Goal: Task Accomplishment & Management: Complete application form

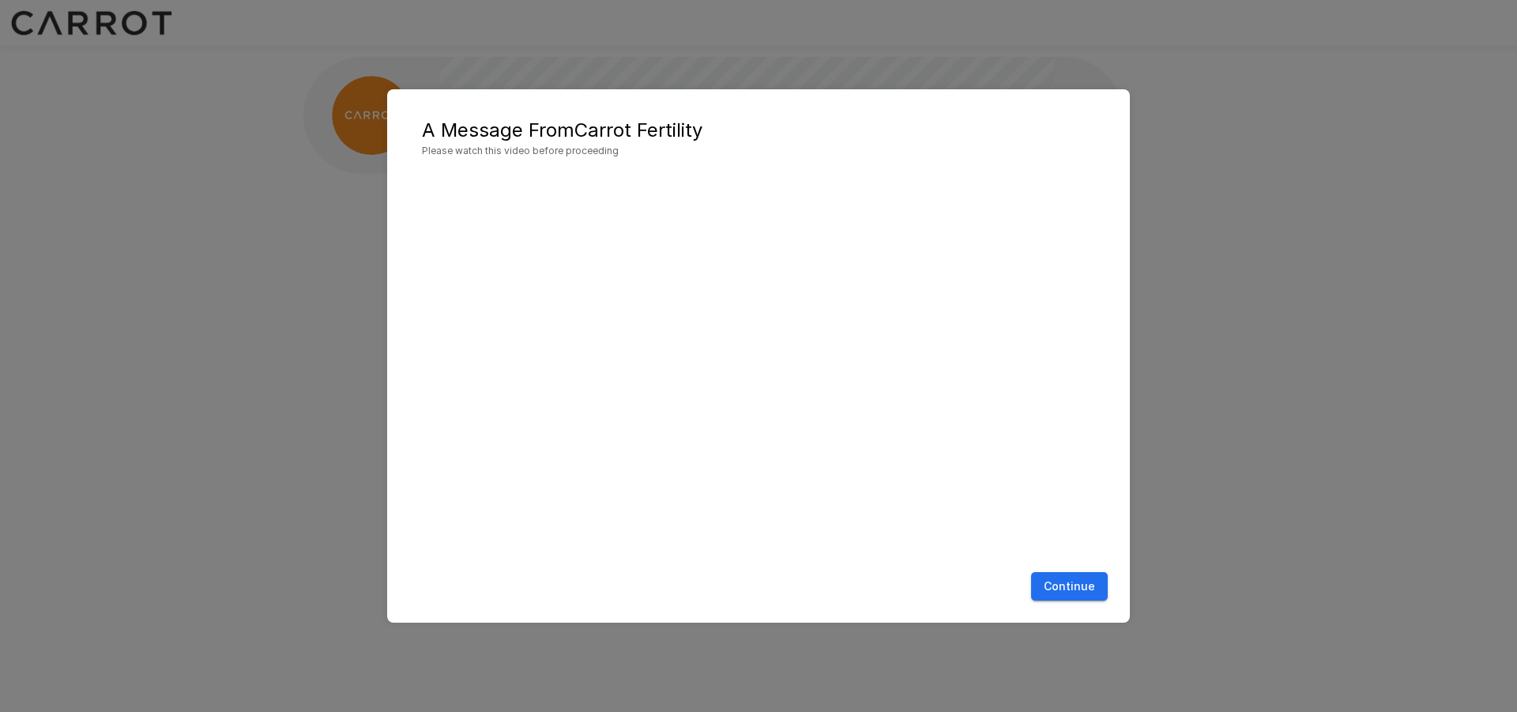
click at [1065, 584] on button "Continue" at bounding box center [1069, 586] width 77 height 29
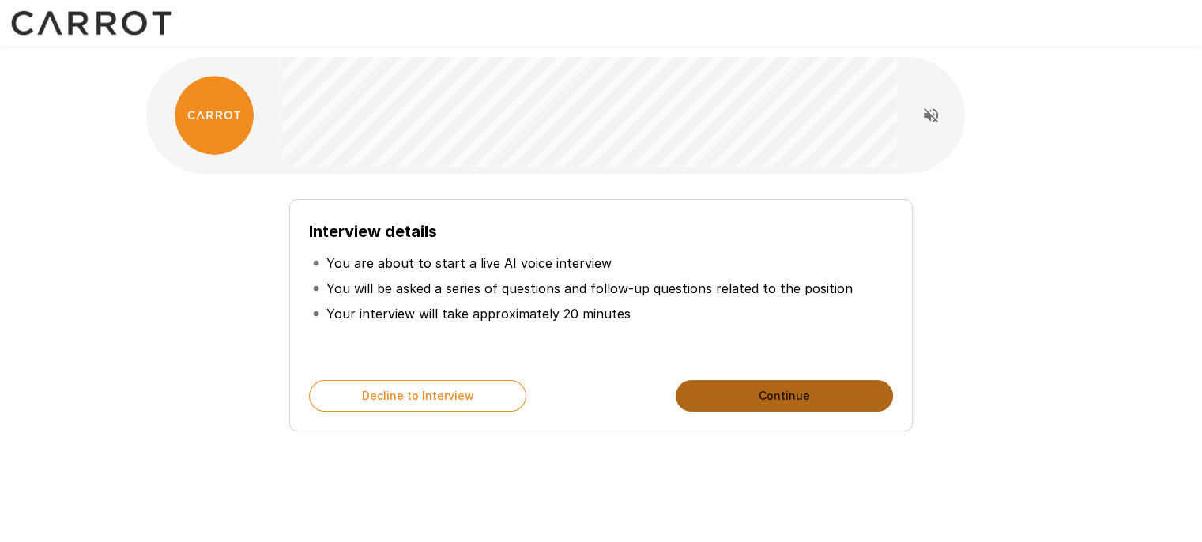
click at [742, 396] on button "Continue" at bounding box center [784, 396] width 217 height 32
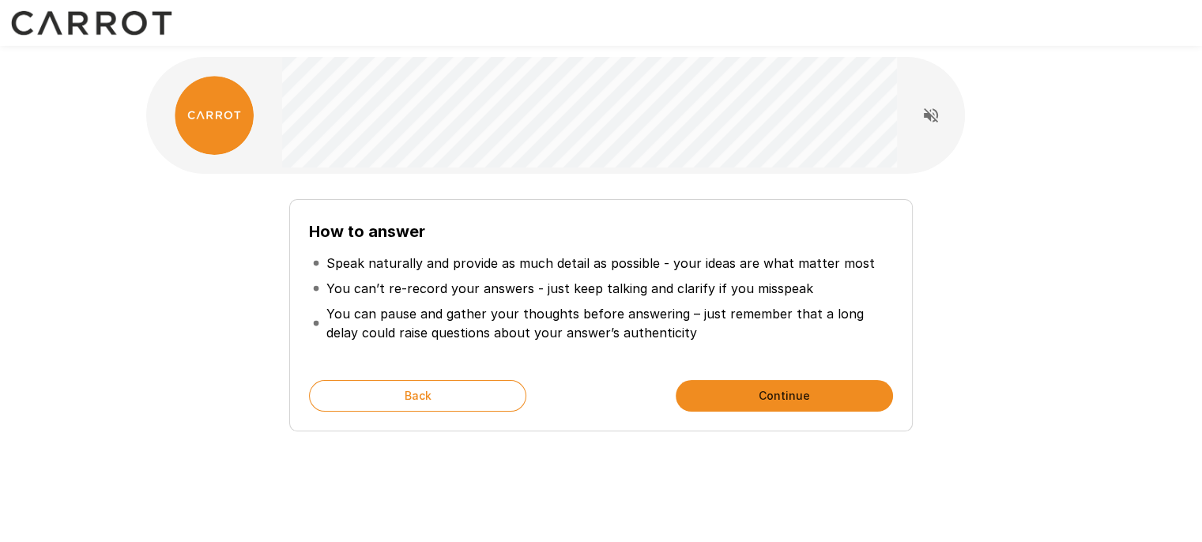
click at [742, 396] on button "Continue" at bounding box center [784, 396] width 217 height 32
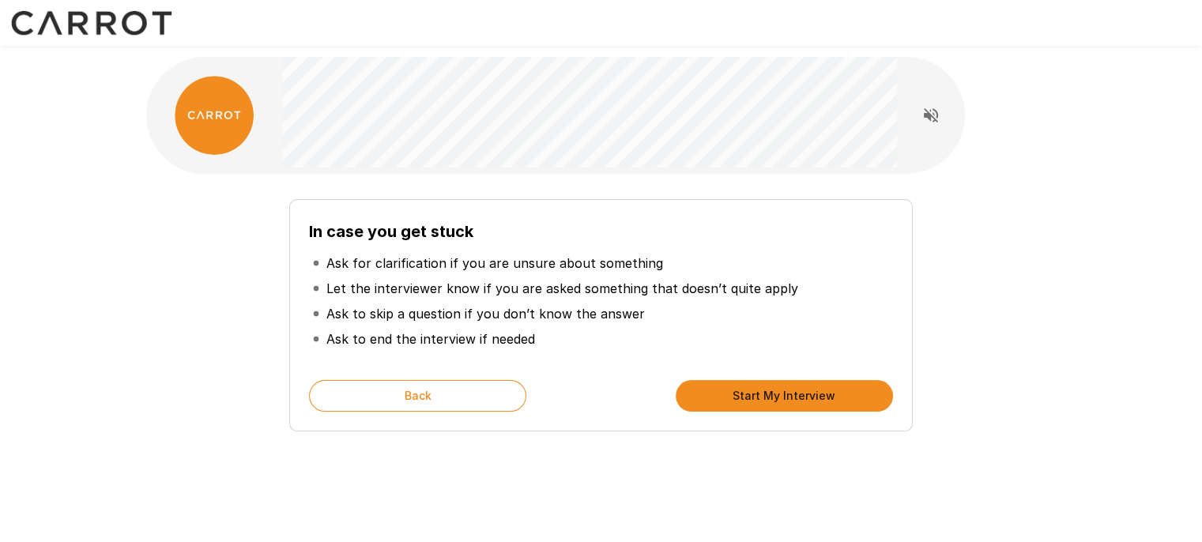
click at [742, 396] on button "Start My Interview" at bounding box center [784, 396] width 217 height 32
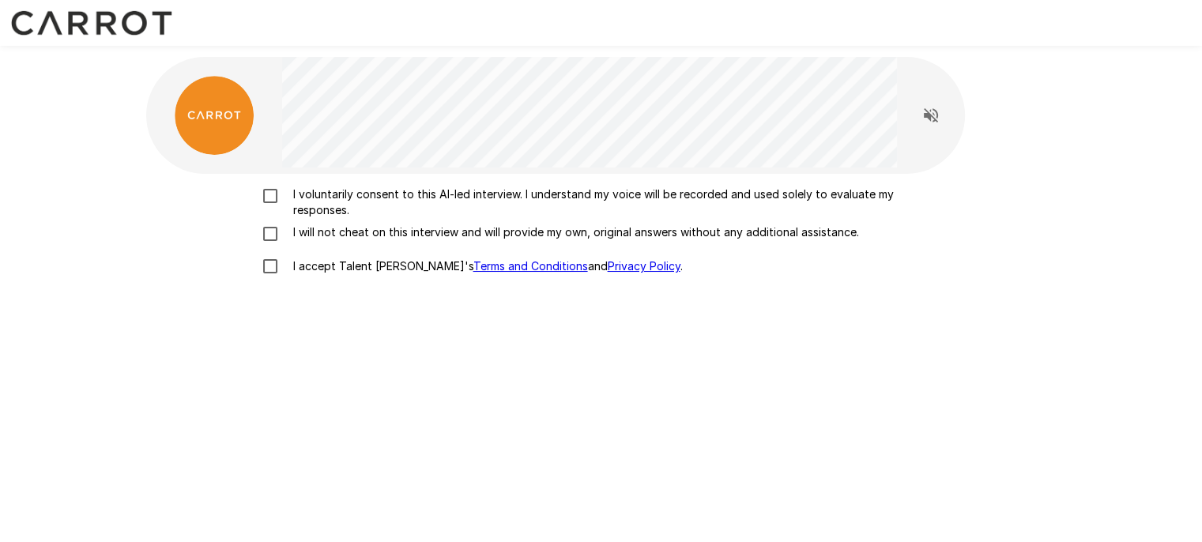
click at [533, 195] on p "I voluntarily consent to this AI-led interview. I understand my voice will be r…" at bounding box center [618, 202] width 662 height 32
click at [322, 237] on p "I will not cheat on this interview and will provide my own, original answers wi…" at bounding box center [573, 232] width 572 height 16
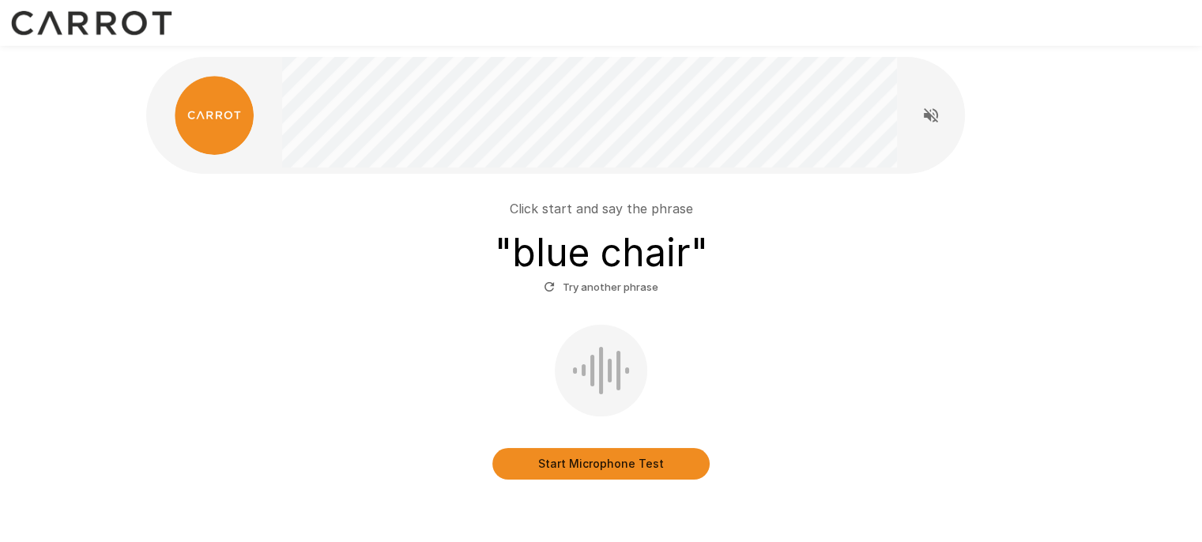
click at [587, 458] on button "Start Microphone Test" at bounding box center [600, 464] width 217 height 32
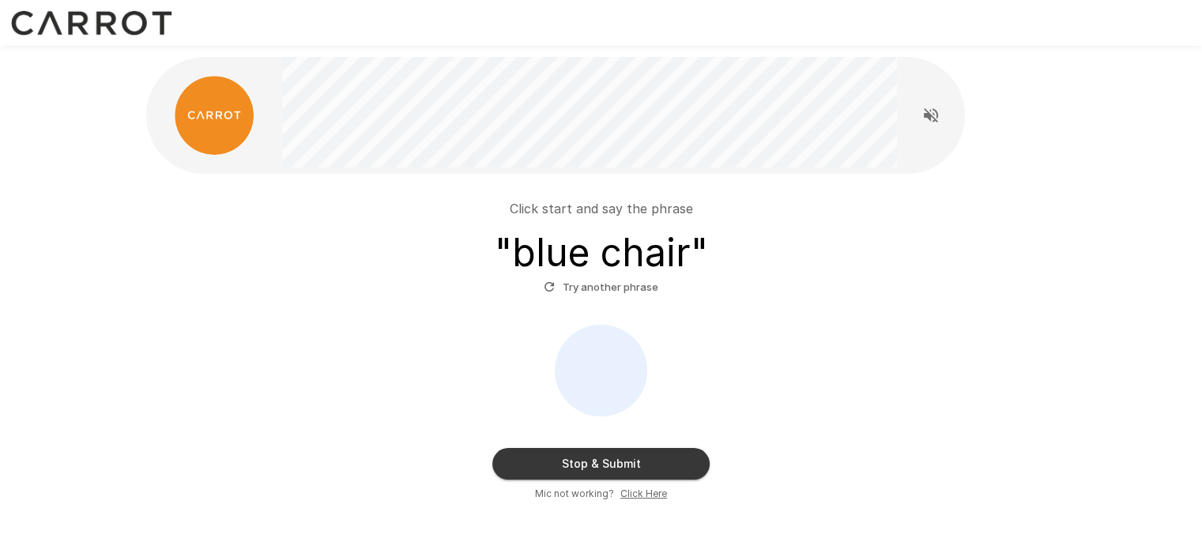
click at [610, 464] on button "Stop & Submit" at bounding box center [600, 464] width 217 height 32
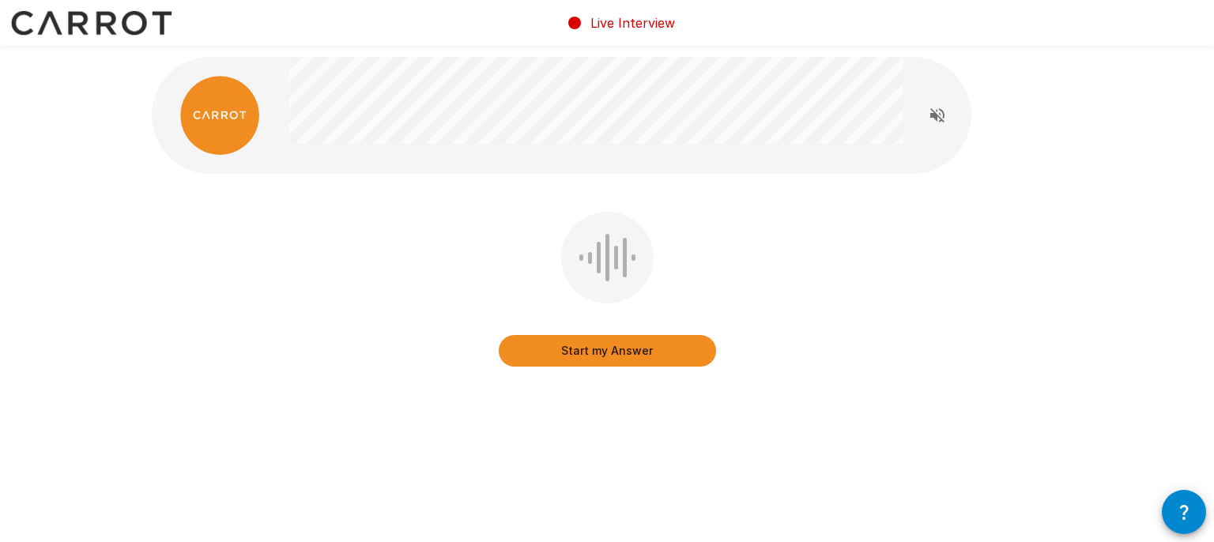
click at [637, 357] on button "Start my Answer" at bounding box center [607, 351] width 217 height 32
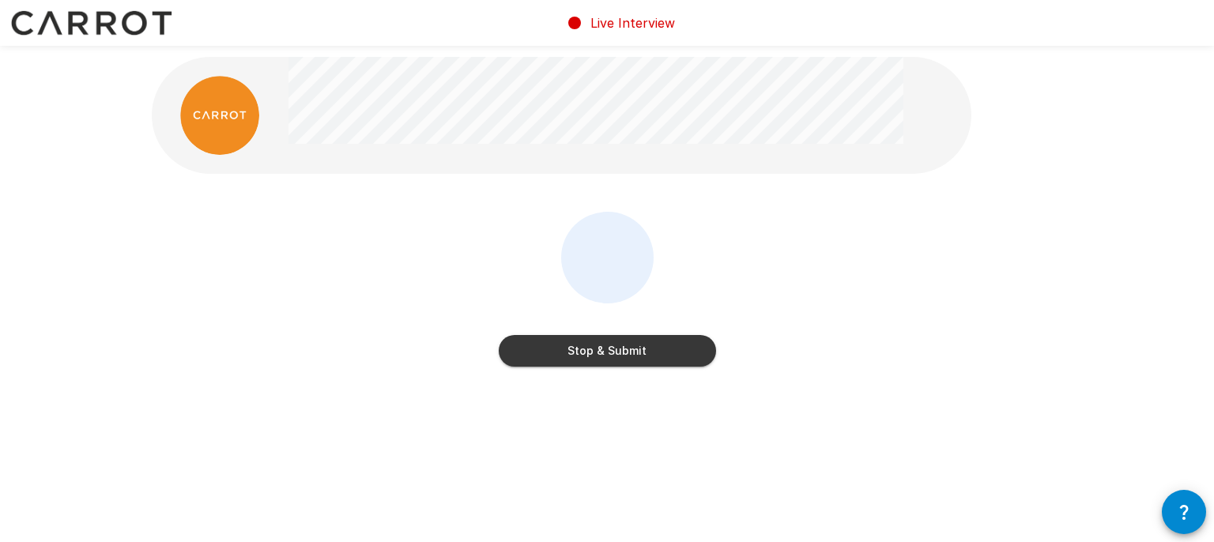
click at [616, 341] on button "Stop & Submit" at bounding box center [607, 351] width 217 height 32
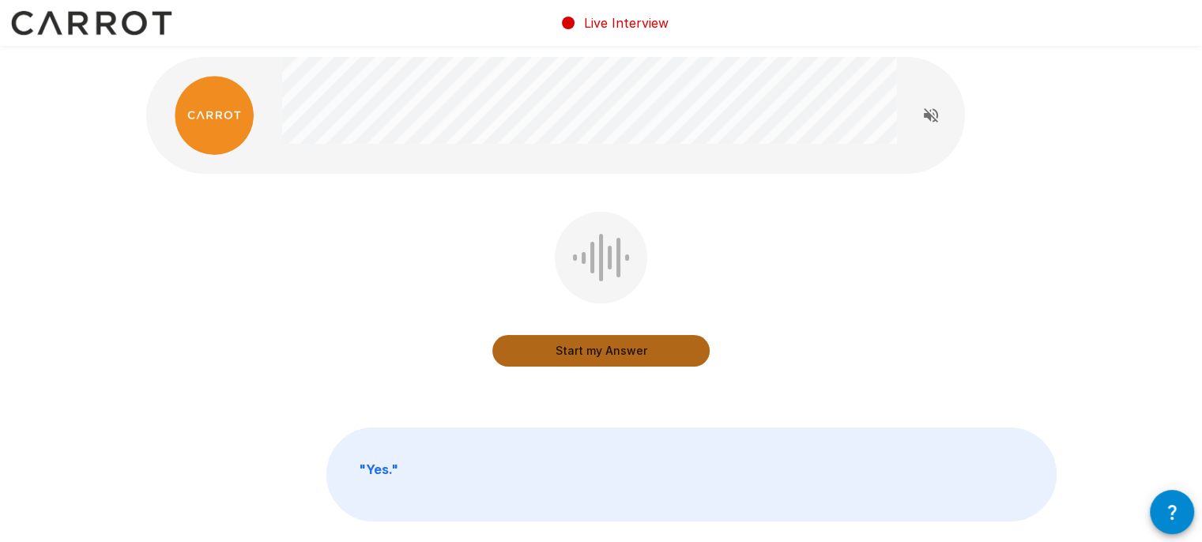
click at [629, 352] on button "Start my Answer" at bounding box center [600, 351] width 217 height 32
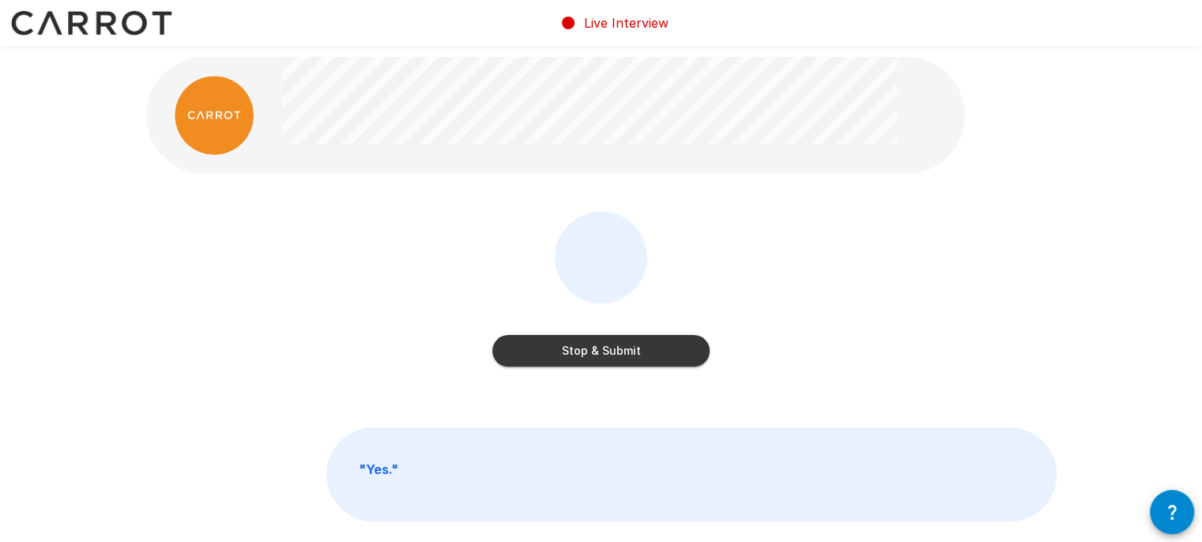
click at [629, 352] on button "Stop & Submit" at bounding box center [600, 351] width 217 height 32
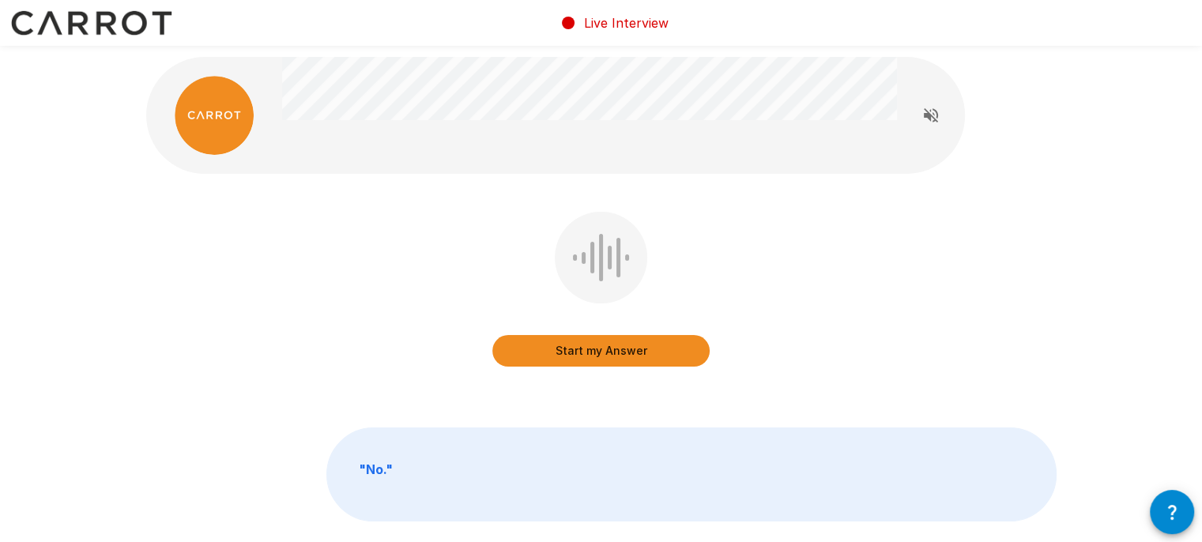
click at [626, 354] on button "Start my Answer" at bounding box center [600, 351] width 217 height 32
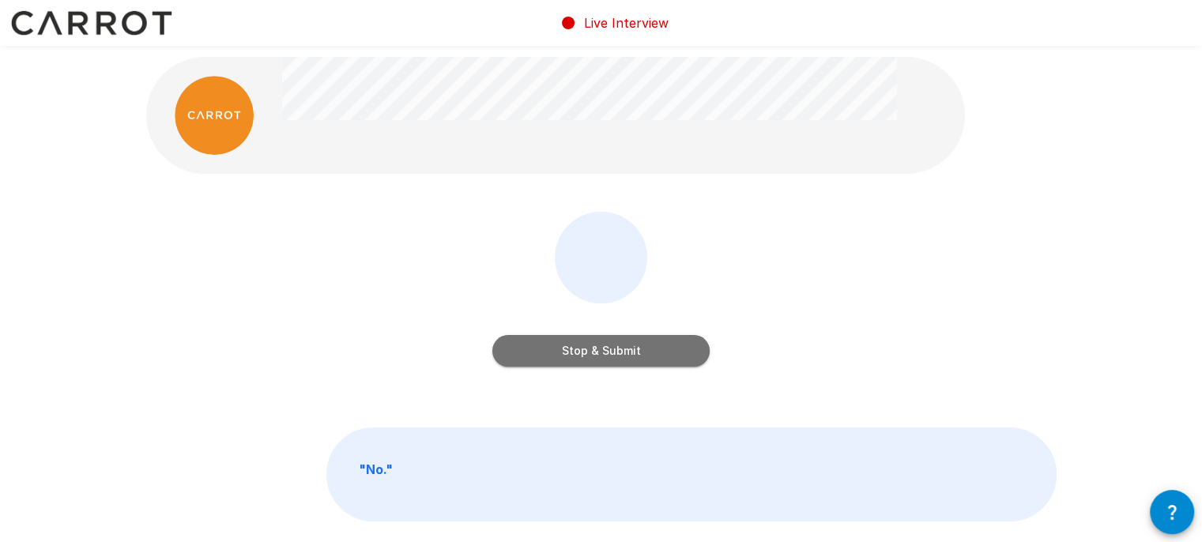
click at [626, 354] on button "Stop & Submit" at bounding box center [600, 351] width 217 height 32
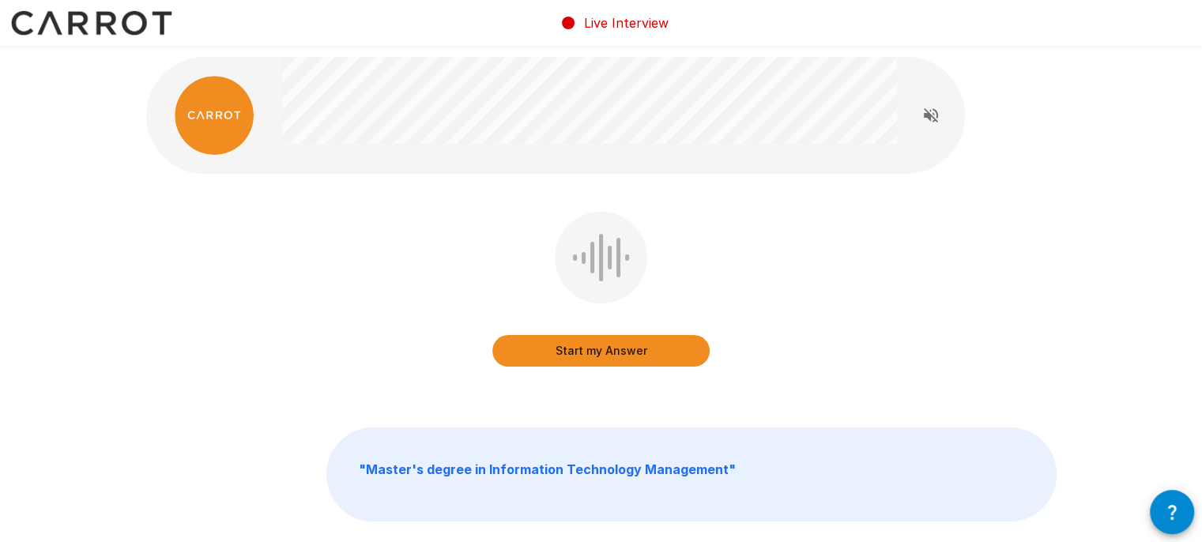
click at [626, 354] on button "Start my Answer" at bounding box center [600, 351] width 217 height 32
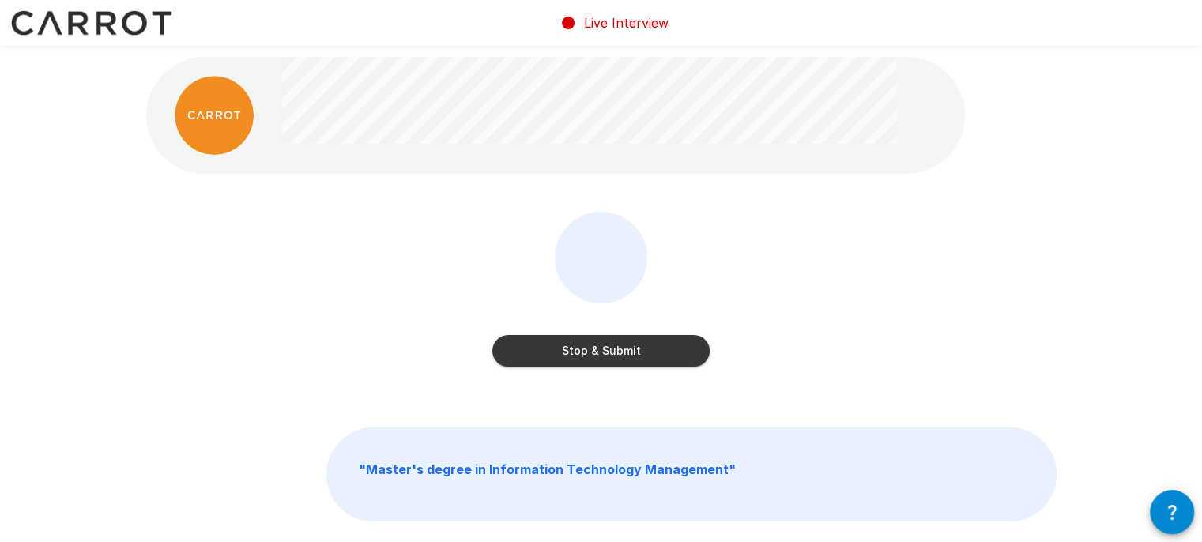
click at [626, 354] on button "Stop & Submit" at bounding box center [600, 351] width 217 height 32
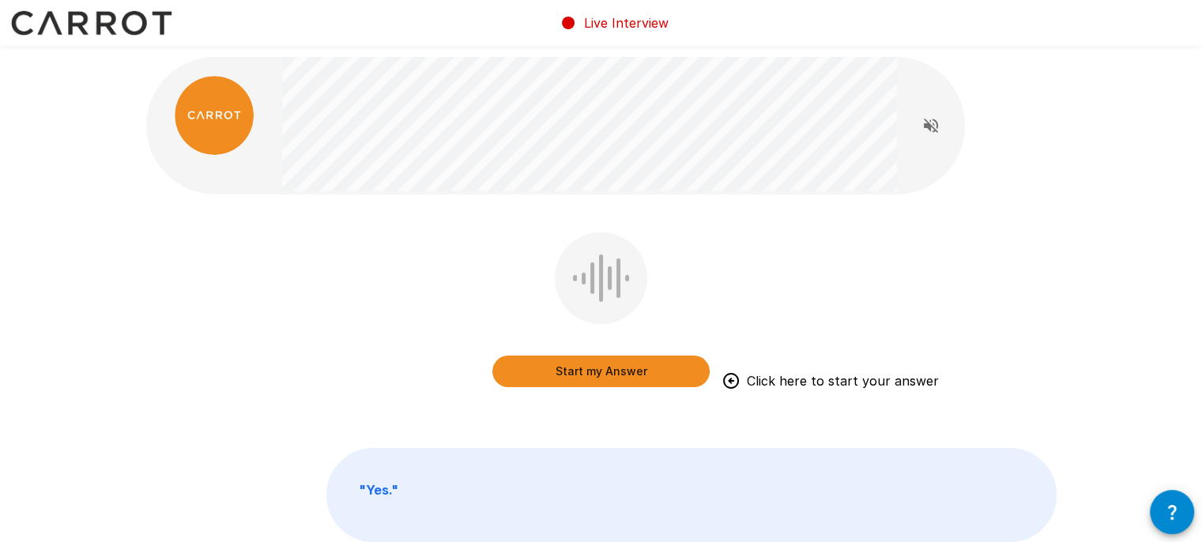
click at [630, 365] on button "Start my Answer" at bounding box center [600, 372] width 217 height 32
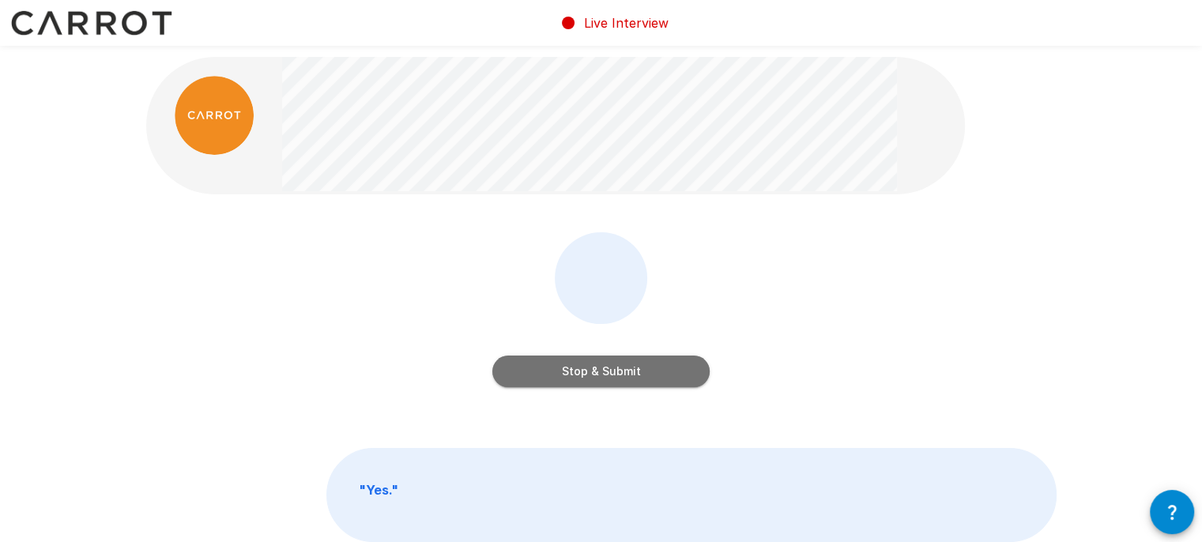
click at [630, 365] on button "Stop & Submit" at bounding box center [600, 372] width 217 height 32
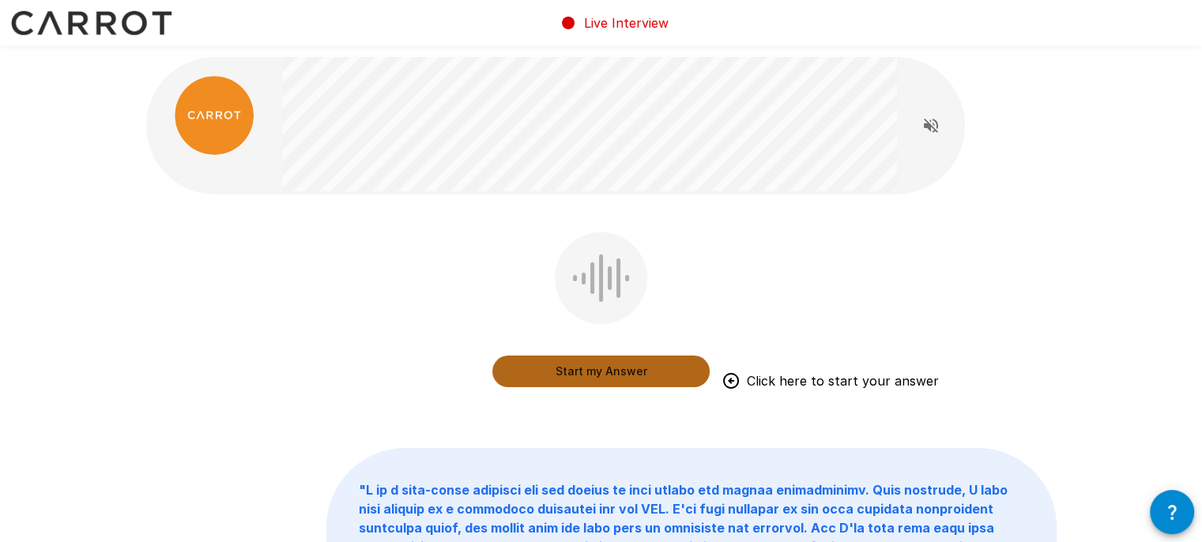
click at [587, 378] on button "Start my Answer" at bounding box center [600, 372] width 217 height 32
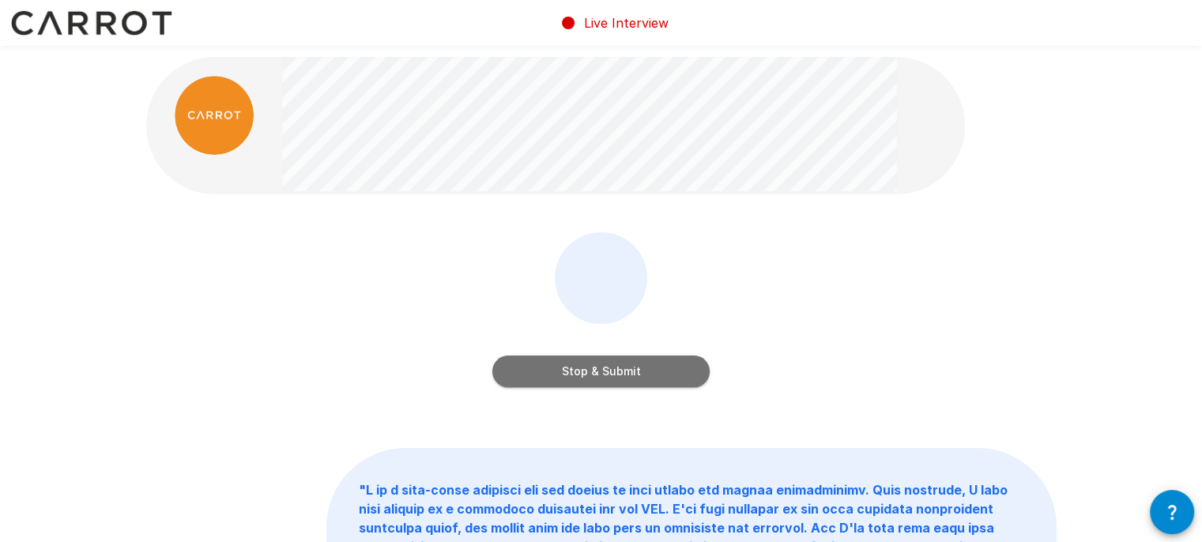
click at [587, 378] on button "Stop & Submit" at bounding box center [600, 372] width 217 height 32
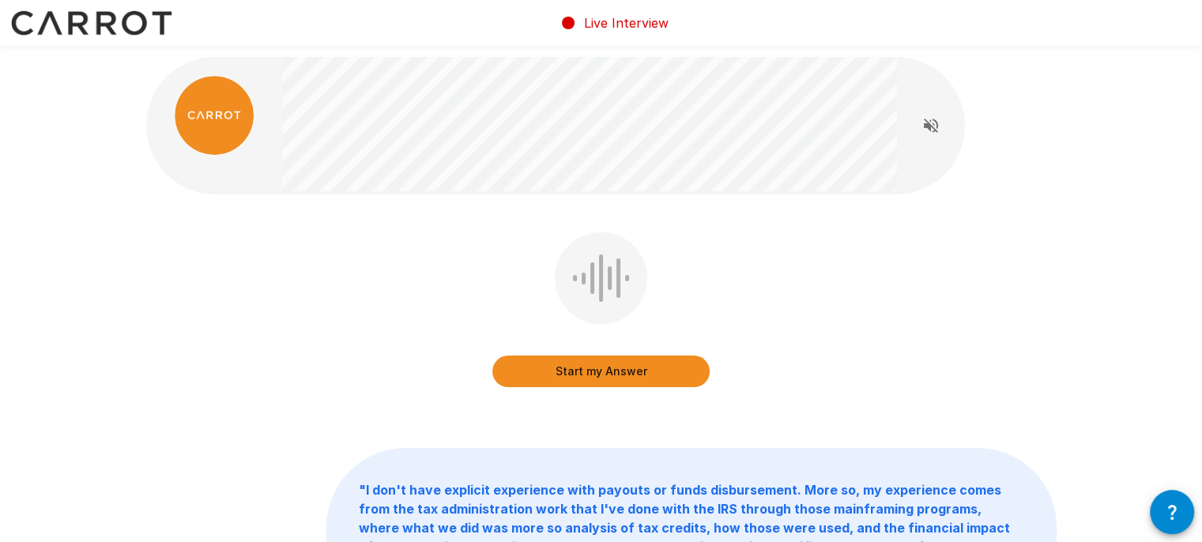
click at [574, 377] on button "Start my Answer" at bounding box center [600, 372] width 217 height 32
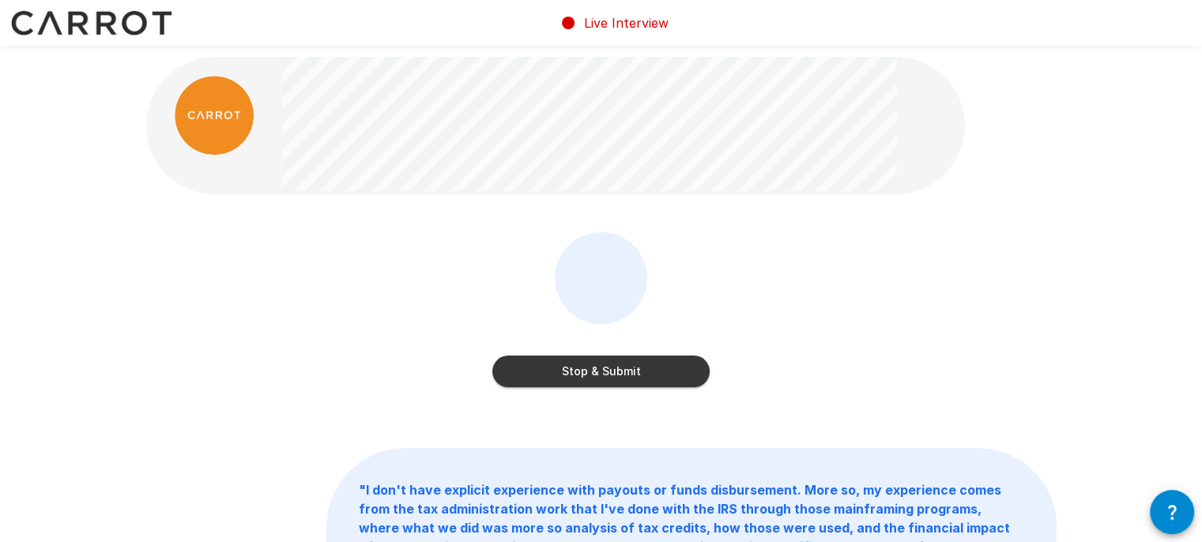
click at [574, 377] on button "Stop & Submit" at bounding box center [600, 372] width 217 height 32
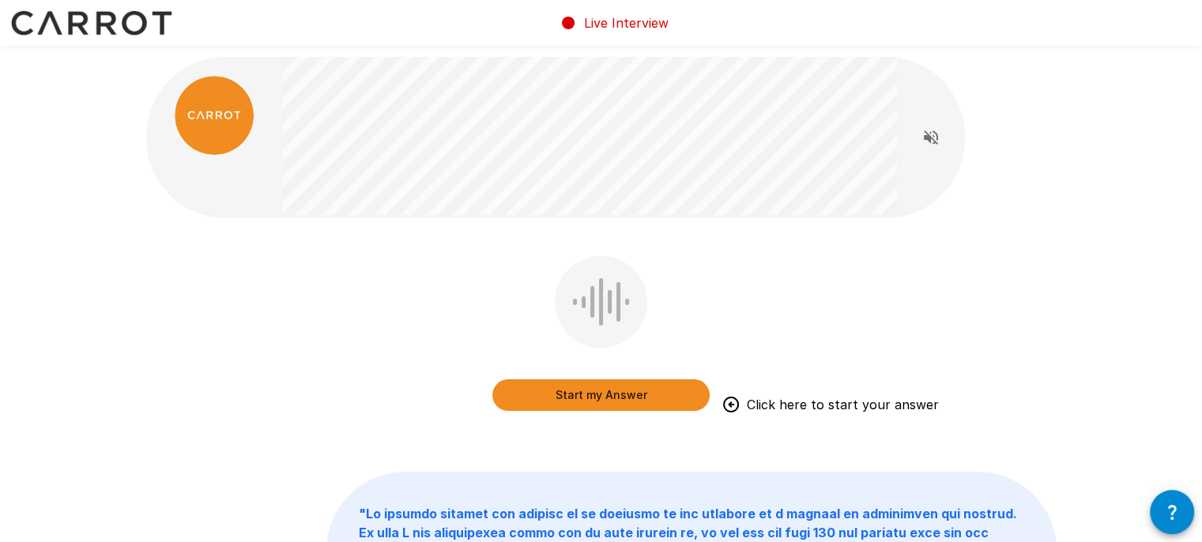
click at [537, 406] on button "Start my Answer" at bounding box center [600, 395] width 217 height 32
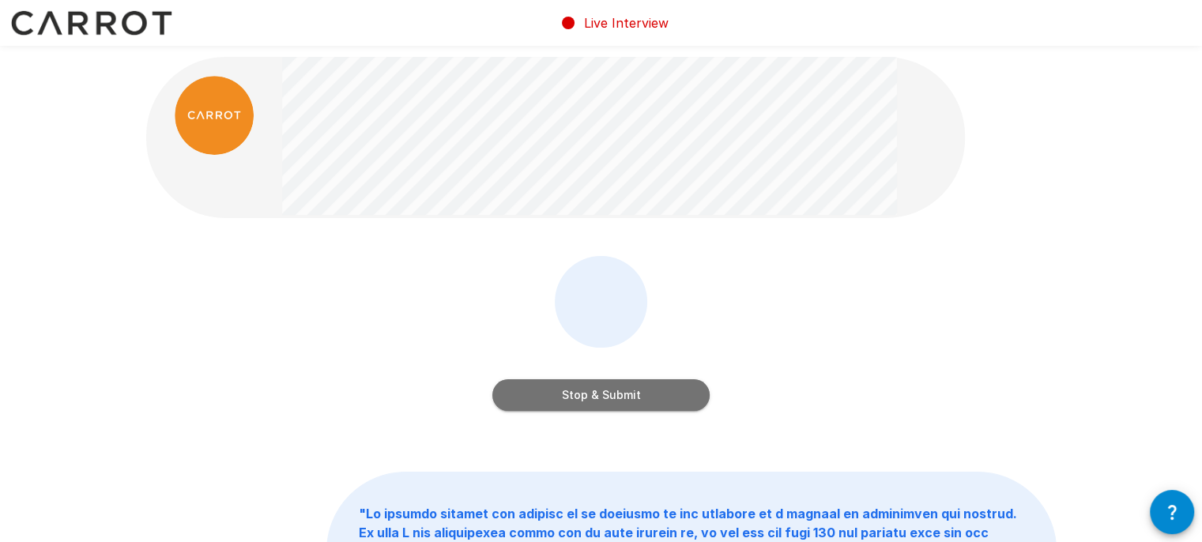
click at [537, 406] on button "Stop & Submit" at bounding box center [600, 395] width 217 height 32
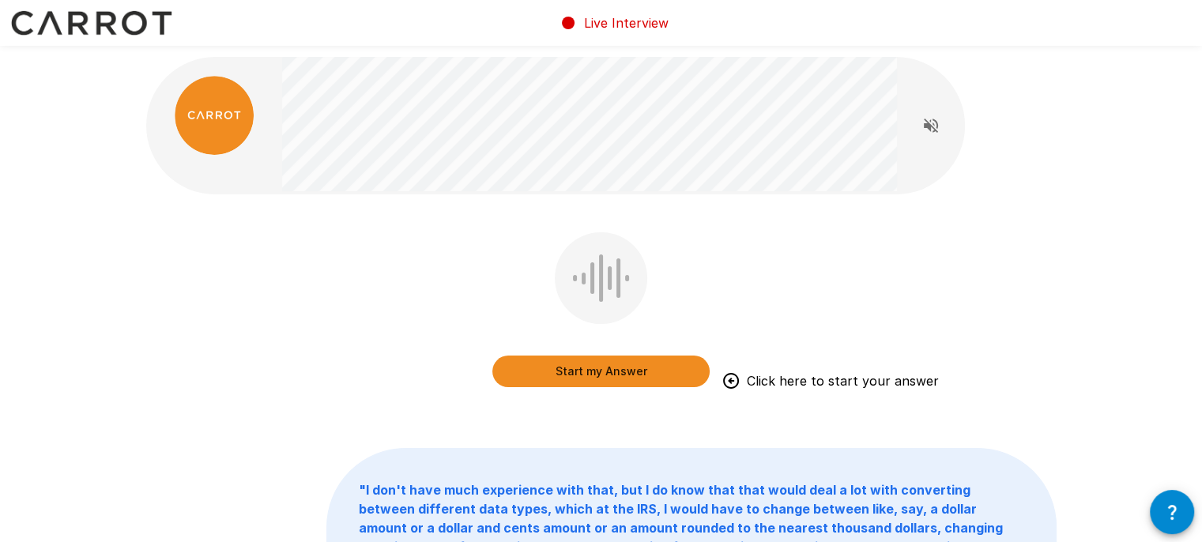
click at [593, 378] on button "Start my Answer" at bounding box center [600, 372] width 217 height 32
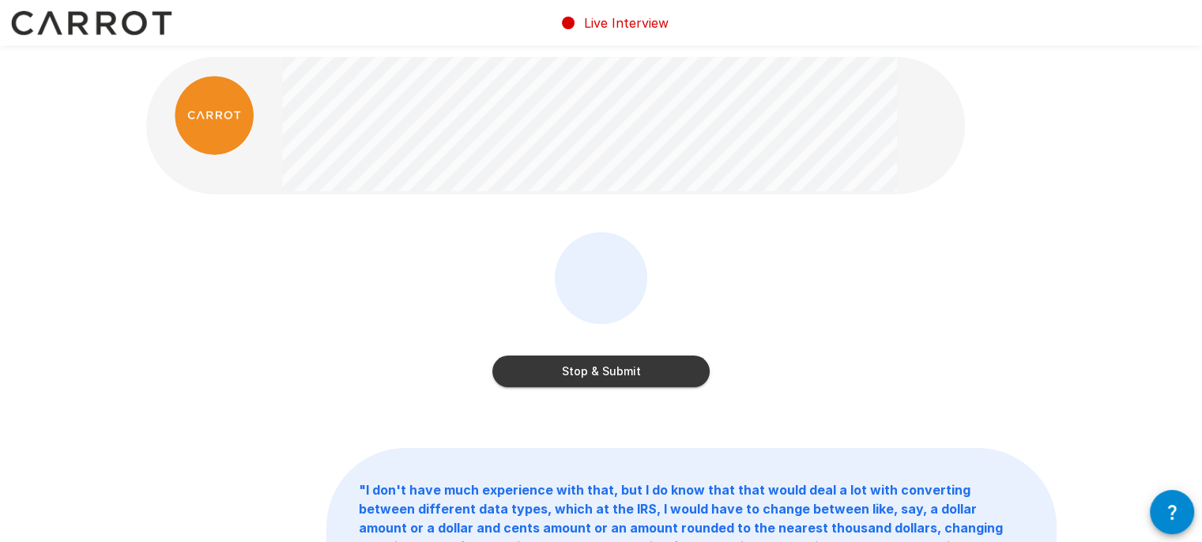
click at [593, 378] on button "Stop & Submit" at bounding box center [600, 372] width 217 height 32
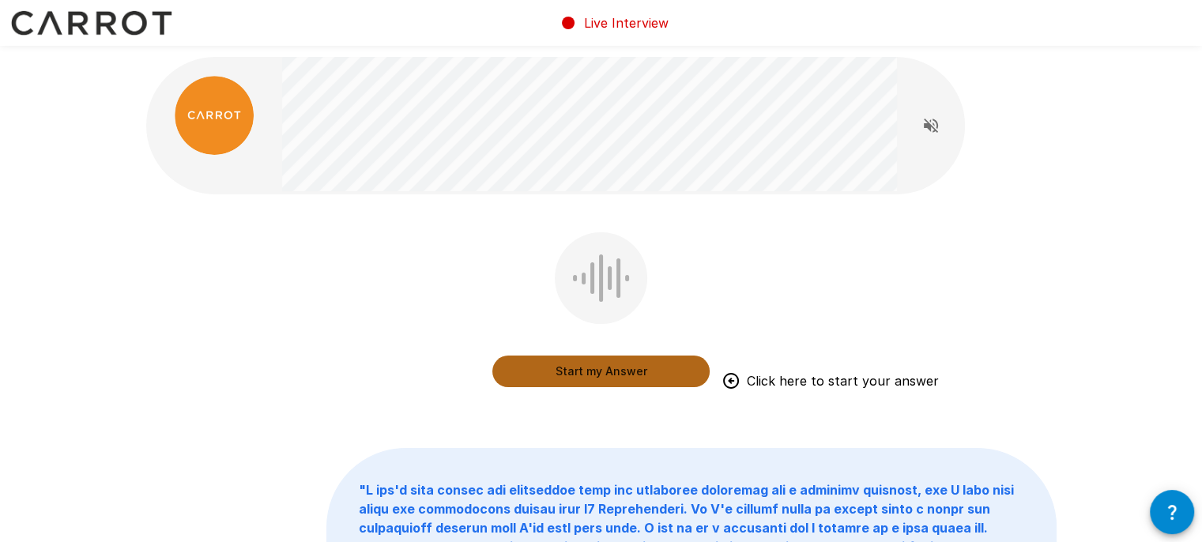
click at [572, 370] on button "Start my Answer" at bounding box center [600, 372] width 217 height 32
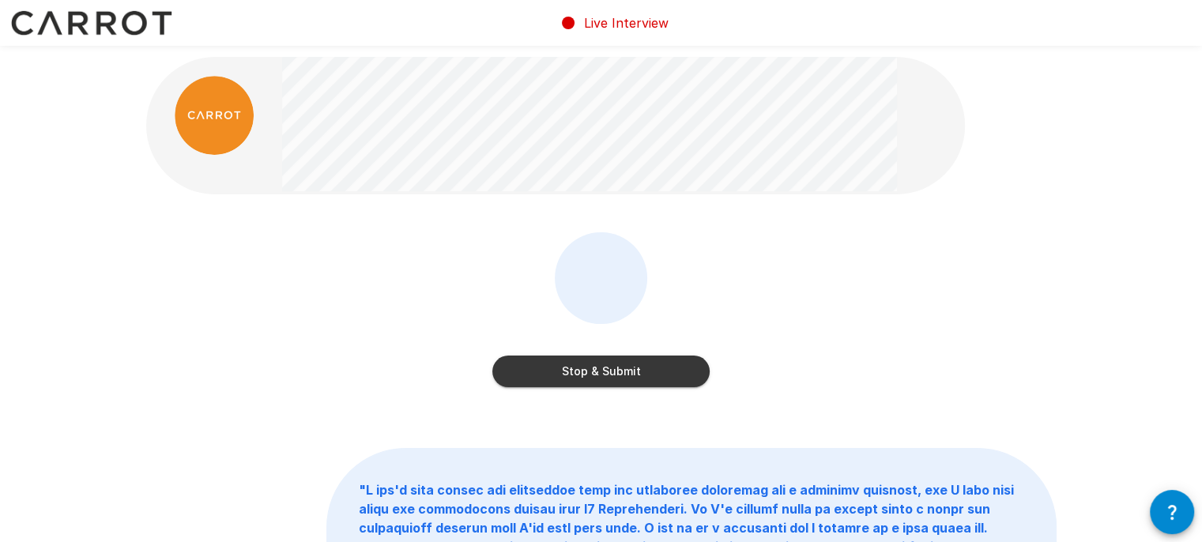
click at [507, 382] on button "Stop & Submit" at bounding box center [600, 372] width 217 height 32
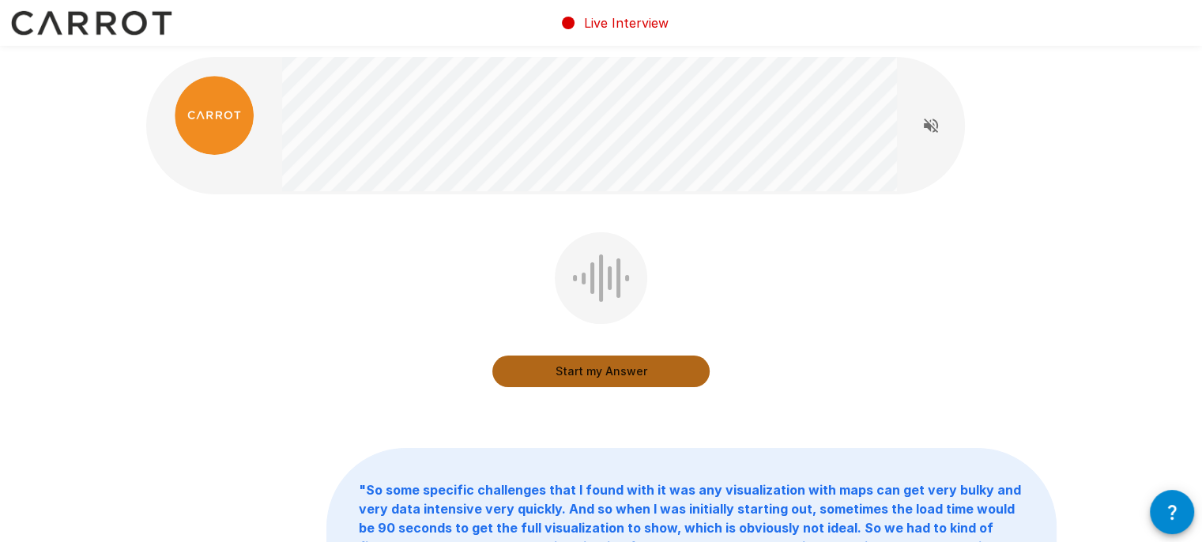
click at [517, 380] on button "Start my Answer" at bounding box center [600, 372] width 217 height 32
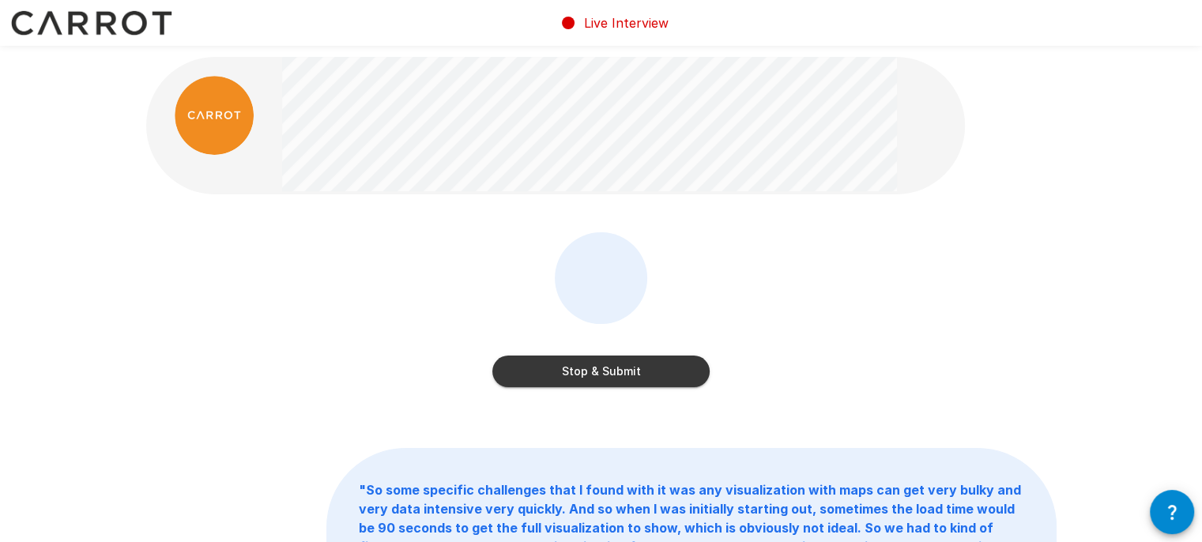
click at [517, 380] on button "Stop & Submit" at bounding box center [600, 372] width 217 height 32
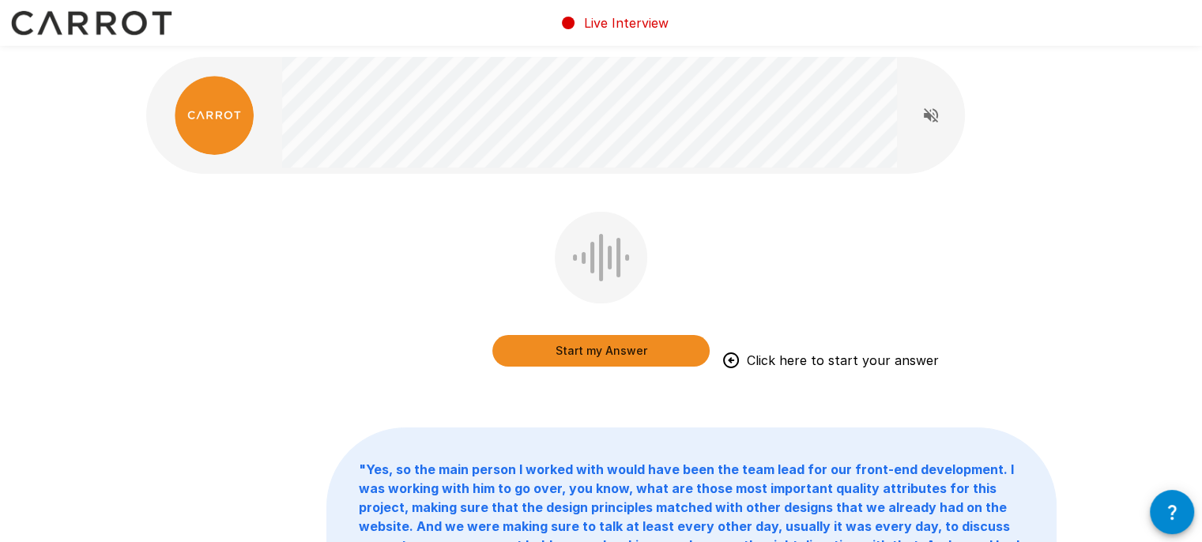
click at [529, 358] on button "Start my Answer" at bounding box center [600, 351] width 217 height 32
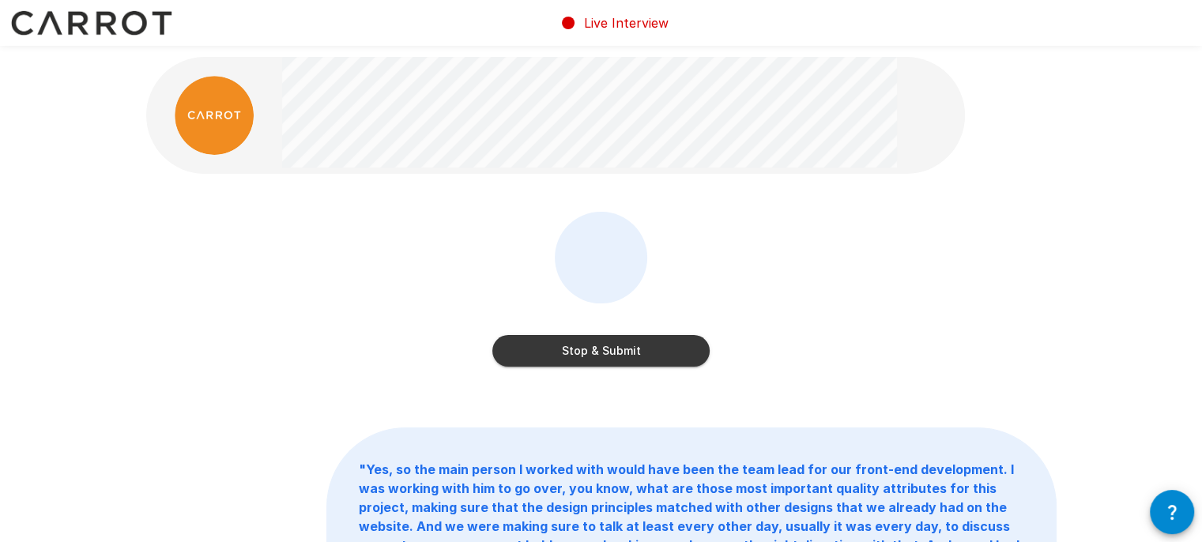
click at [529, 358] on button "Stop & Submit" at bounding box center [600, 351] width 217 height 32
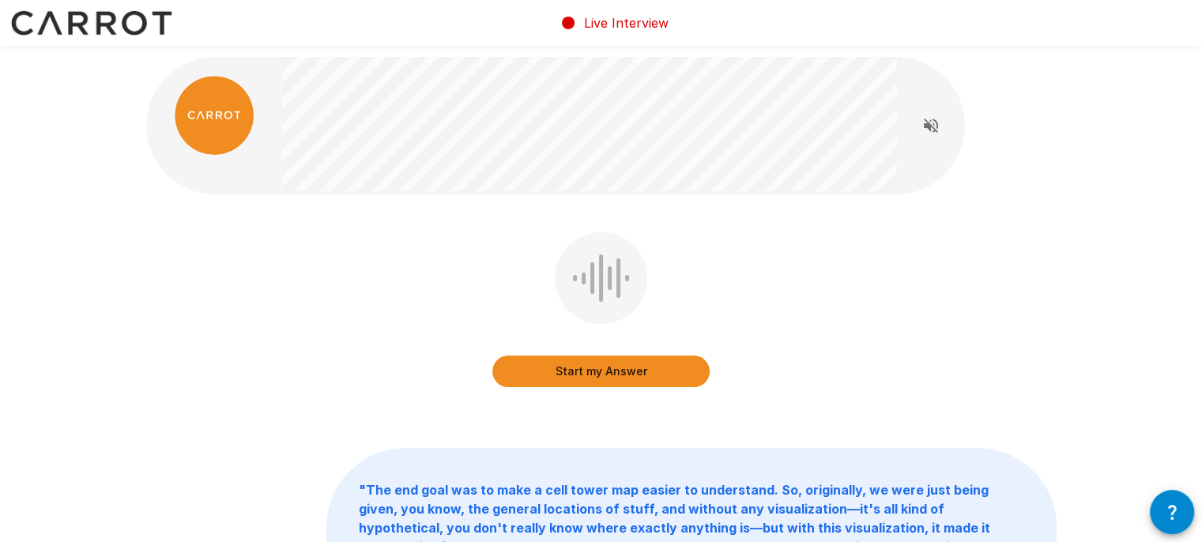
click at [600, 364] on button "Start my Answer" at bounding box center [600, 372] width 217 height 32
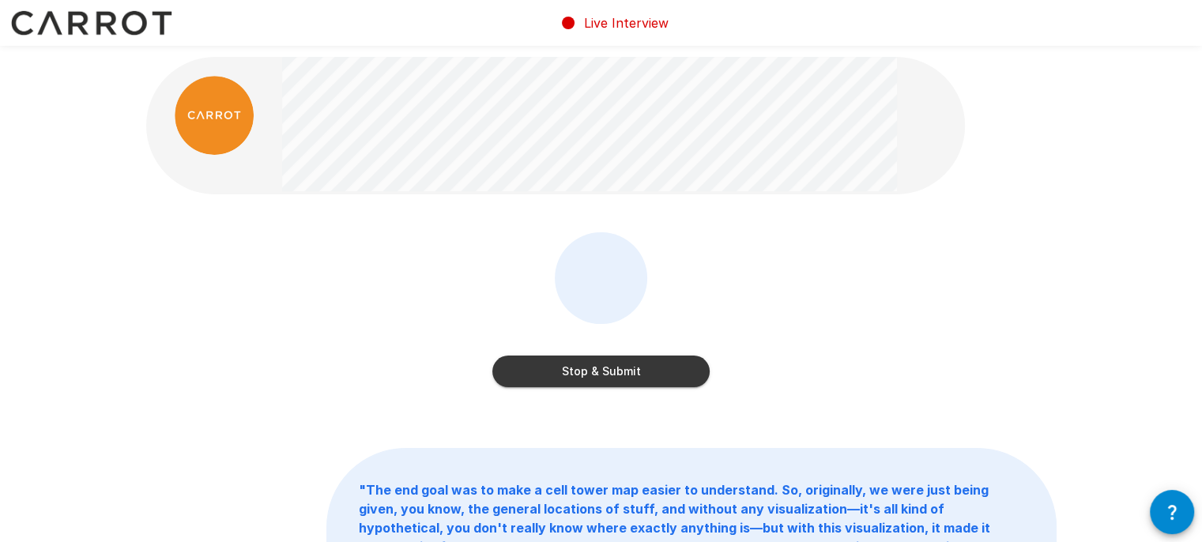
click at [600, 364] on button "Stop & Submit" at bounding box center [600, 372] width 217 height 32
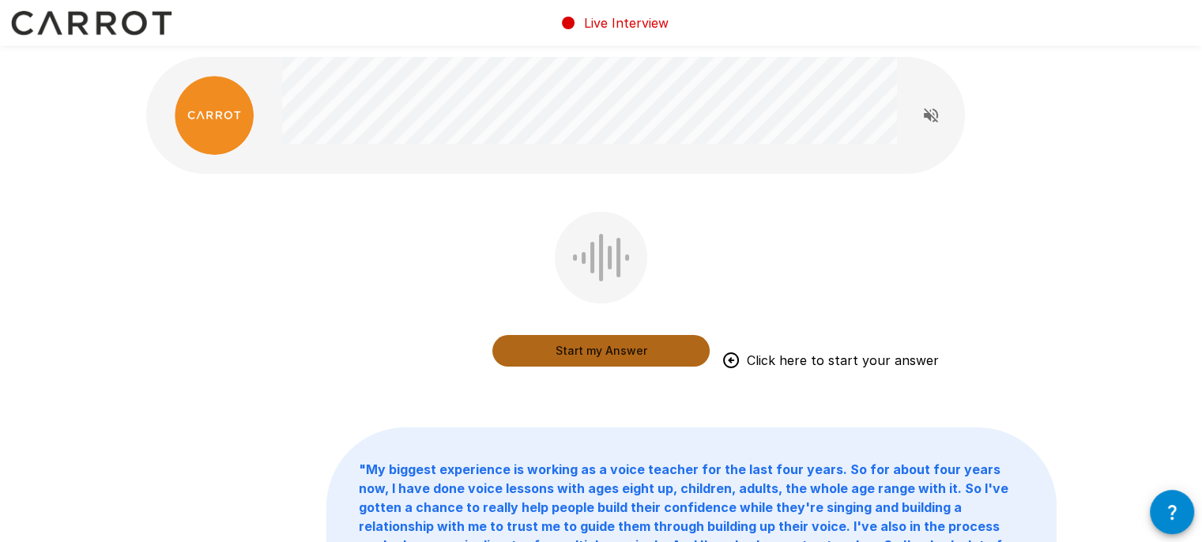
click at [578, 356] on button "Start my Answer" at bounding box center [600, 351] width 217 height 32
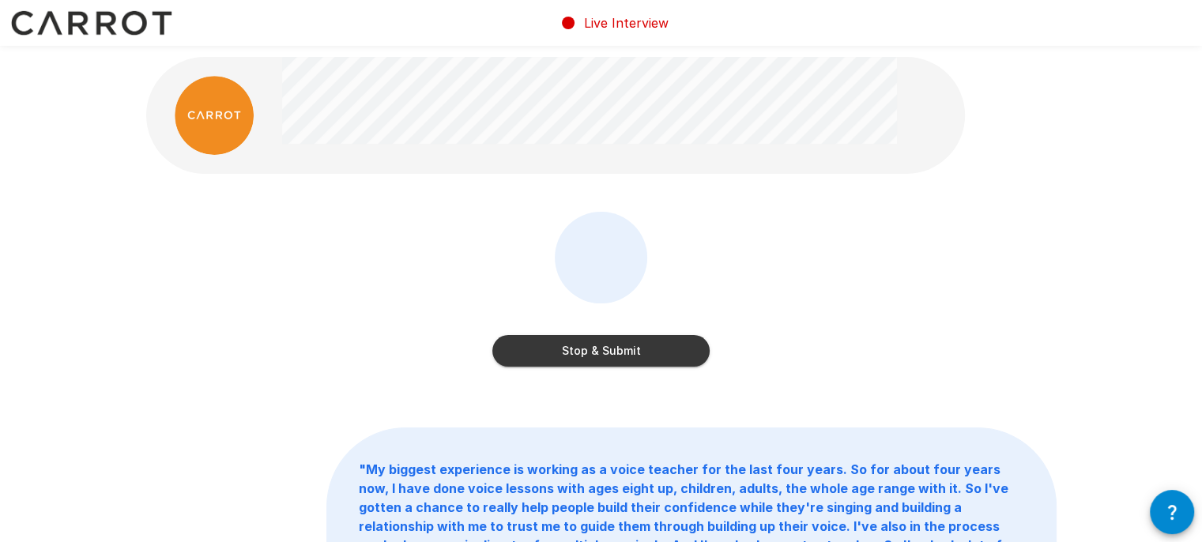
click at [578, 356] on button "Stop & Submit" at bounding box center [600, 351] width 217 height 32
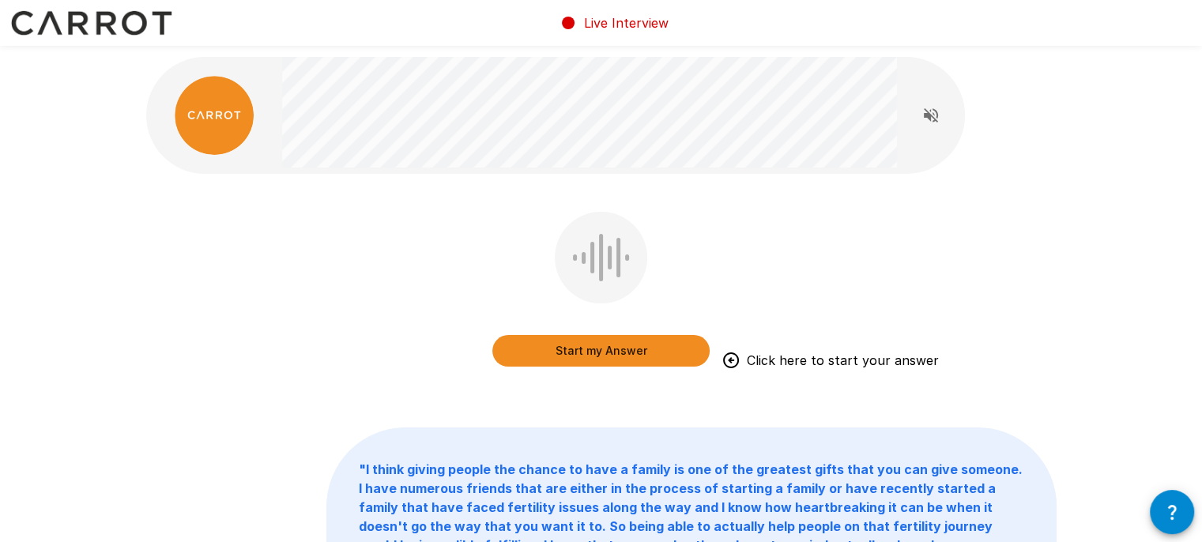
click at [578, 356] on button "Start my Answer" at bounding box center [600, 351] width 217 height 32
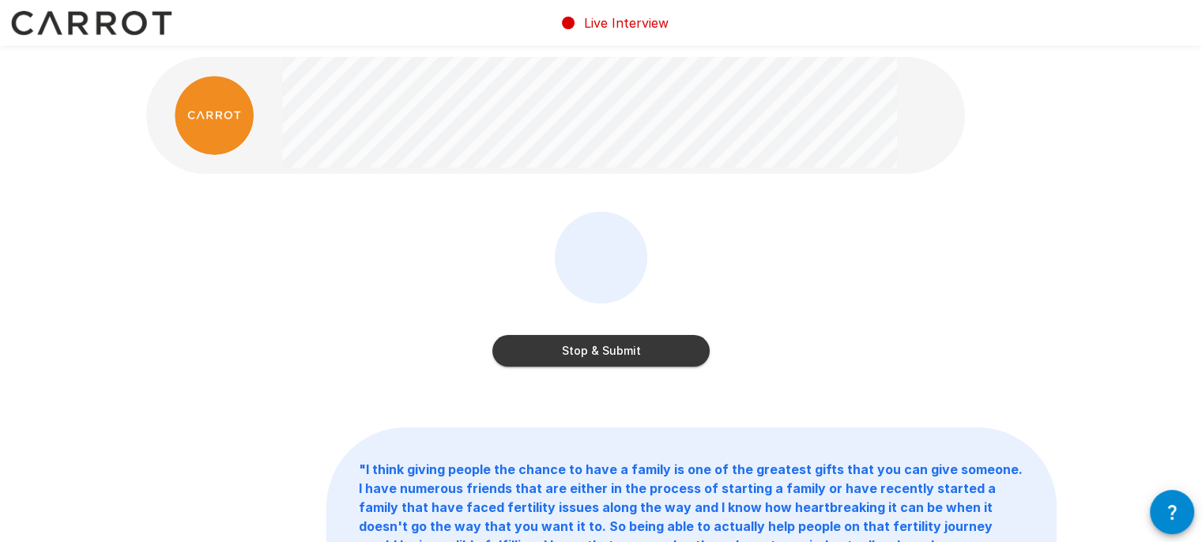
click at [578, 356] on button "Stop & Submit" at bounding box center [600, 351] width 217 height 32
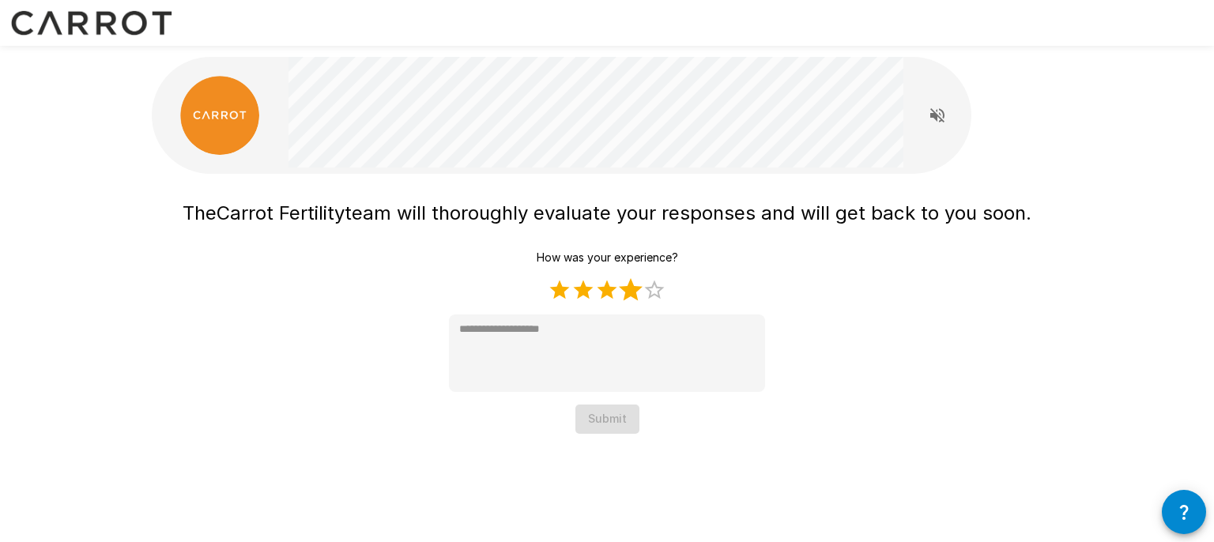
click at [630, 294] on label "4 Stars" at bounding box center [631, 290] width 24 height 24
type textarea "*"
click at [616, 431] on button "Submit" at bounding box center [607, 419] width 64 height 29
